Goal: Information Seeking & Learning: Learn about a topic

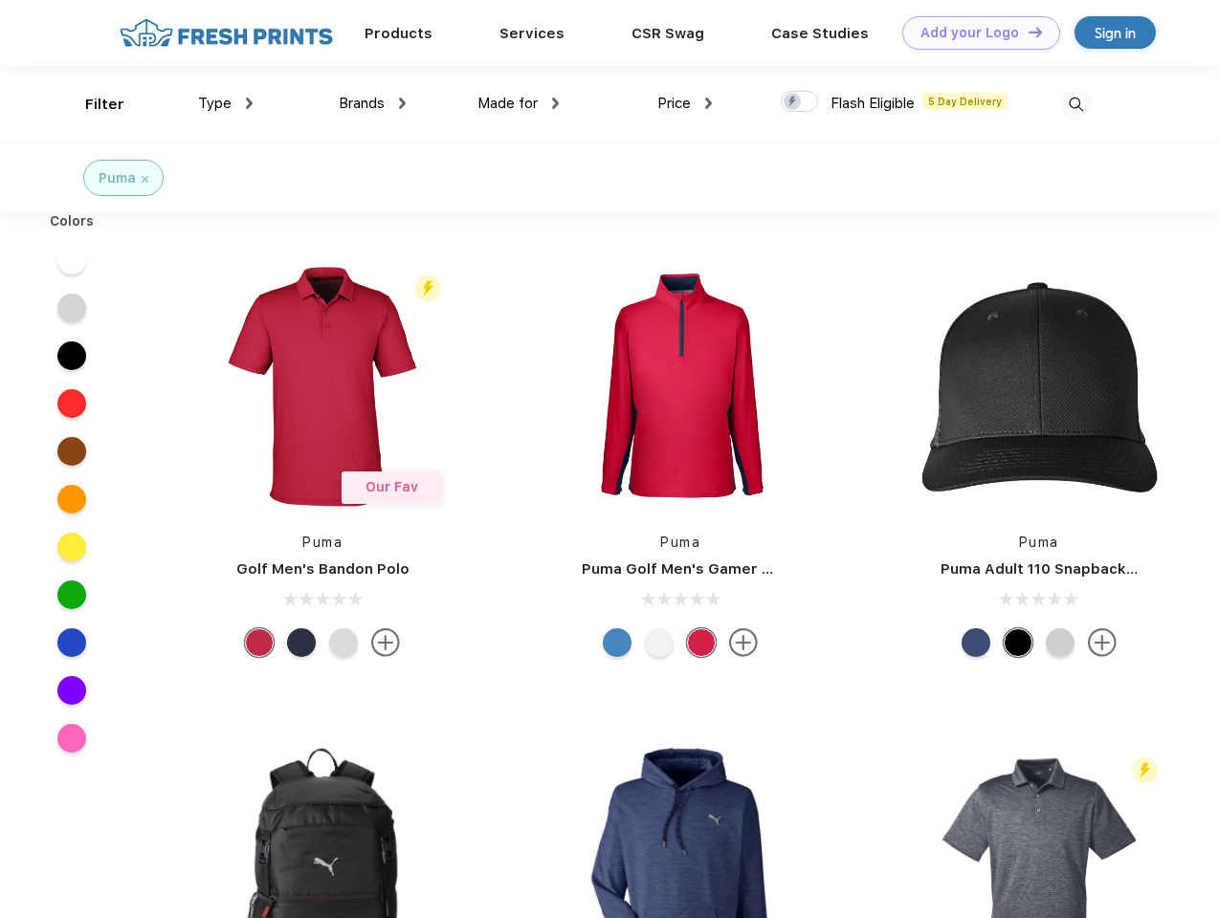
scroll to position [1, 0]
click at [974, 33] on link "Add your Logo Design Tool" at bounding box center [981, 32] width 158 height 33
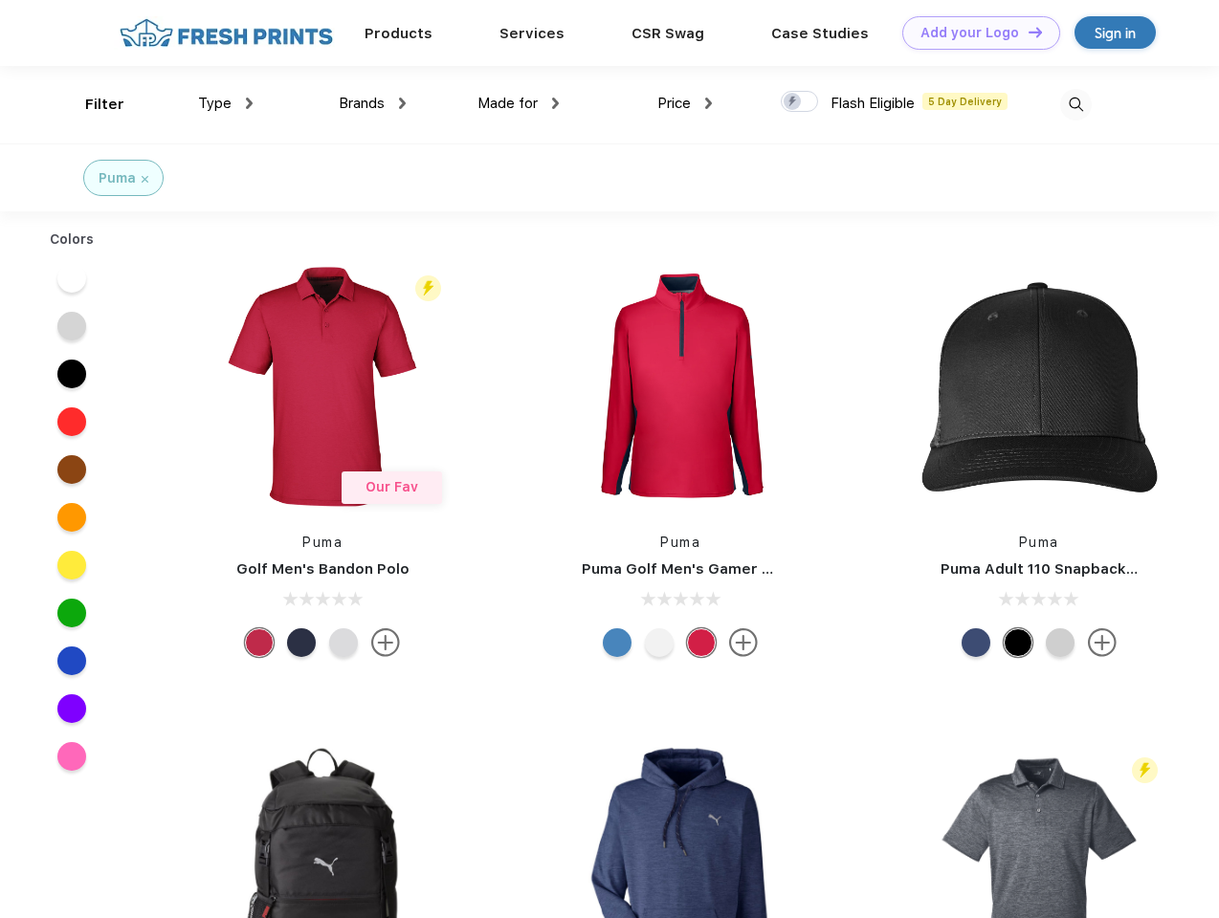
click at [0, 0] on div "Design Tool" at bounding box center [0, 0] width 0 height 0
click at [1026, 32] on link "Add your Logo Design Tool" at bounding box center [981, 32] width 158 height 33
click at [92, 104] on div "Filter" at bounding box center [104, 105] width 39 height 22
click at [226, 103] on span "Type" at bounding box center [214, 103] width 33 height 17
click at [372, 103] on span "Brands" at bounding box center [362, 103] width 46 height 17
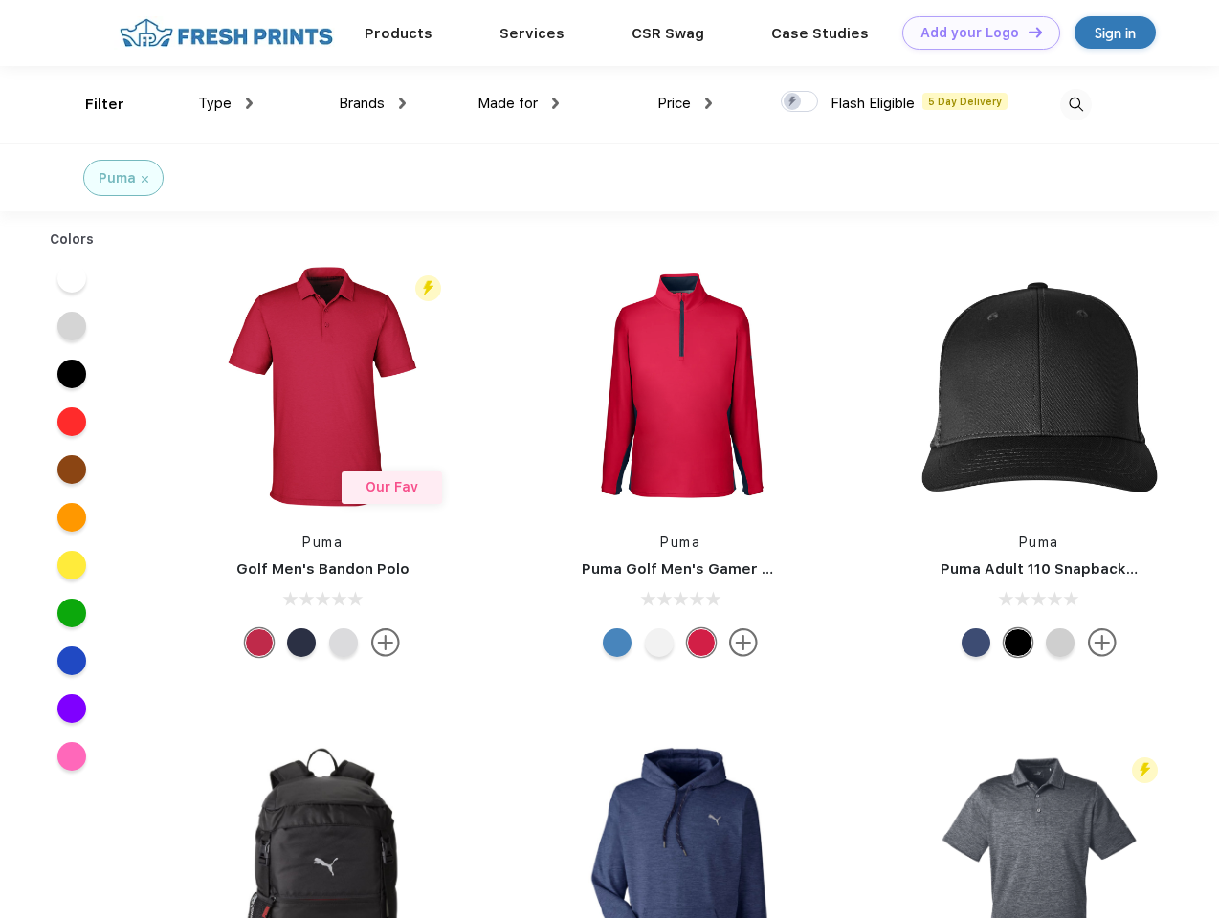
click at [519, 103] on span "Made for" at bounding box center [507, 103] width 60 height 17
click at [685, 103] on span "Price" at bounding box center [673, 103] width 33 height 17
click at [800, 102] on div at bounding box center [799, 101] width 37 height 21
click at [793, 102] on input "checkbox" at bounding box center [787, 96] width 12 height 12
click at [1075, 104] on img at bounding box center [1076, 105] width 32 height 32
